Goal: Navigation & Orientation: Find specific page/section

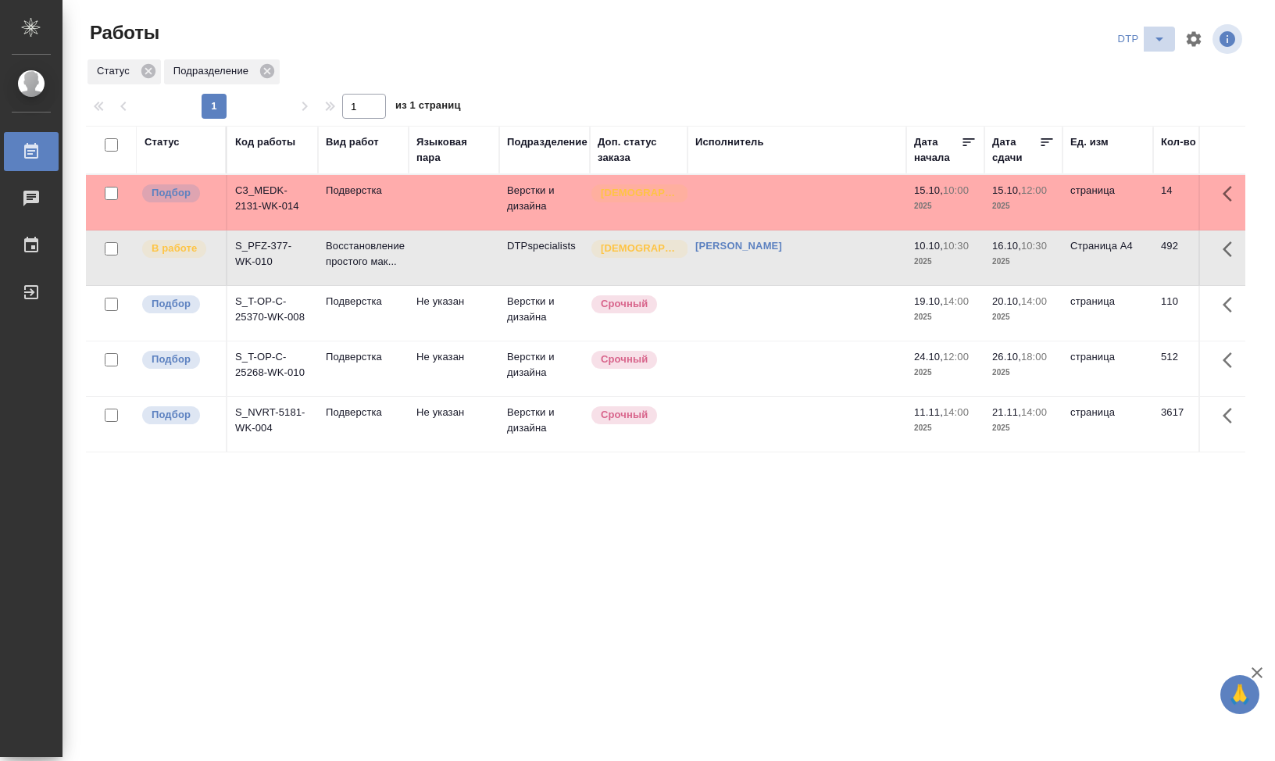
click at [1168, 41] on icon "split button" at bounding box center [1159, 39] width 19 height 19
click at [1127, 118] on li "Мои работы" at bounding box center [1141, 120] width 150 height 25
